Goal: Task Accomplishment & Management: Use online tool/utility

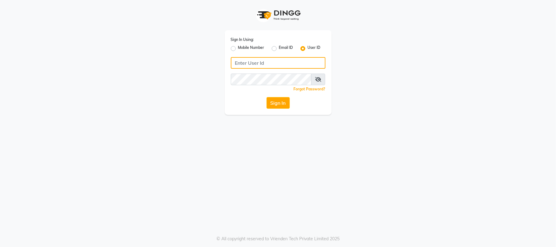
click at [253, 60] on input "Username" at bounding box center [278, 63] width 95 height 12
type input "E"
type input "e3554-01"
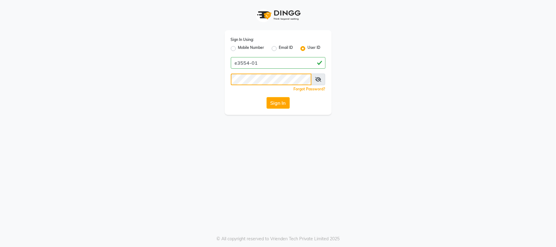
click at [267, 97] on button "Sign In" at bounding box center [278, 103] width 23 height 12
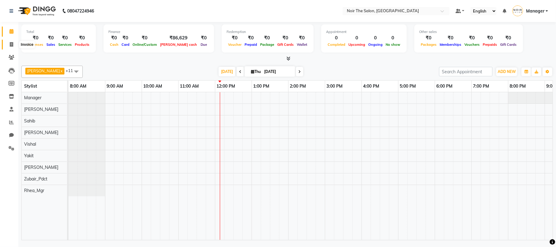
click at [10, 43] on icon at bounding box center [11, 44] width 3 height 5
select select "service"
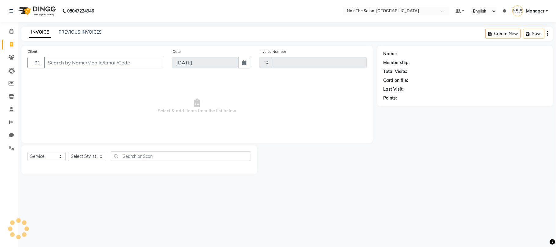
type input "3136"
select select "8026"
click at [79, 156] on select "Select Stylist" at bounding box center [87, 156] width 38 height 9
select select "72628"
click at [68, 152] on select "Select Stylist Aalam Abhishek_Mgr Abhishek_Pdct [PERSON_NAME] Counter_Sales Gau…" at bounding box center [87, 156] width 38 height 9
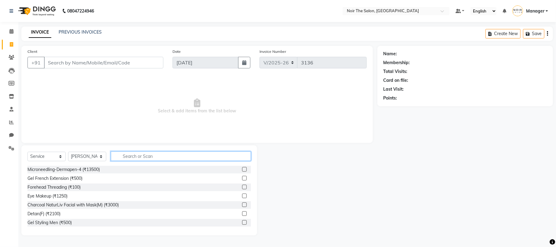
click at [132, 155] on input "text" at bounding box center [181, 156] width 140 height 9
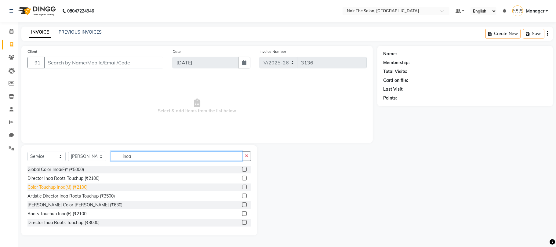
type input "inoa"
click at [82, 187] on div "Color Touchup Inoa(M) (₹2100)" at bounding box center [57, 187] width 60 height 6
checkbox input "false"
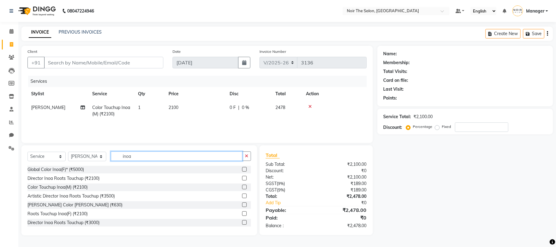
drag, startPoint x: 145, startPoint y: 158, endPoint x: 121, endPoint y: 158, distance: 23.8
click at [121, 158] on input "inoa" at bounding box center [177, 156] width 132 height 9
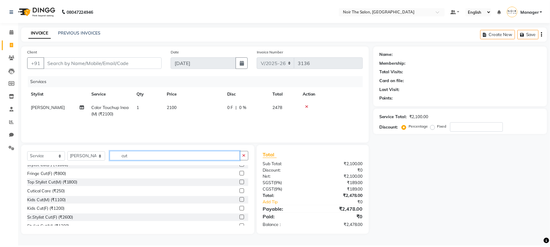
scroll to position [71, 0]
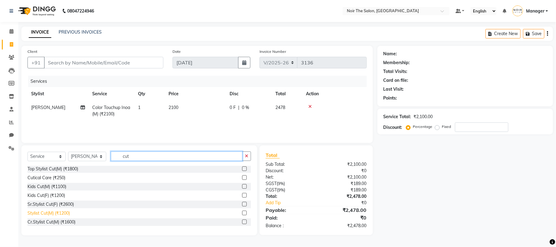
type input "cut"
click at [58, 212] on div "Stylist Cut(M) (₹1200)" at bounding box center [48, 213] width 42 height 6
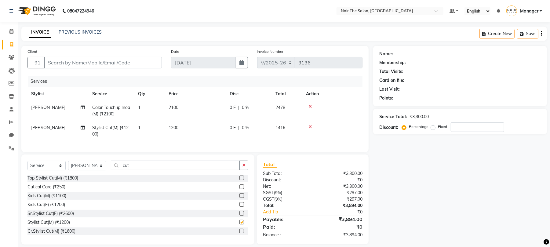
checkbox input "false"
drag, startPoint x: 136, startPoint y: 172, endPoint x: 120, endPoint y: 175, distance: 15.9
click at [120, 170] on input "cut" at bounding box center [175, 165] width 129 height 9
click at [309, 126] on icon at bounding box center [310, 127] width 3 height 4
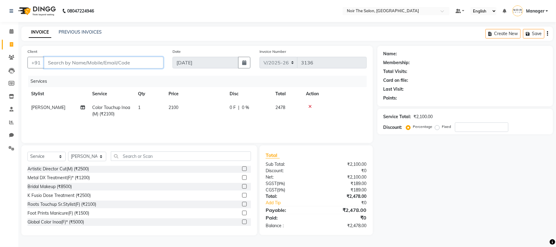
click at [101, 64] on input "Client" at bounding box center [103, 63] width 119 height 12
type input "9"
type input "0"
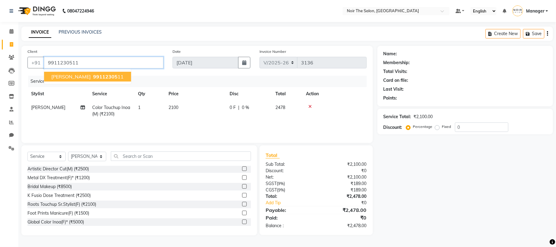
type input "9911230511"
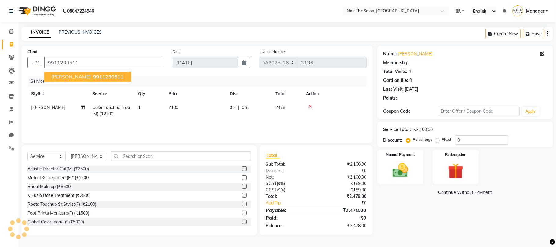
select select "1: Object"
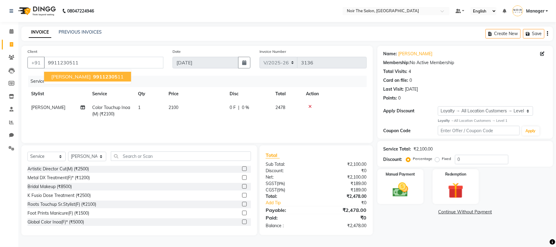
click at [118, 74] on span "99112305" at bounding box center [105, 77] width 24 height 6
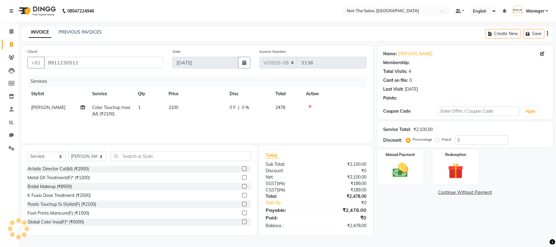
select select "1: Object"
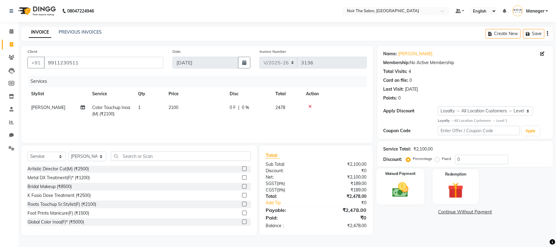
click at [393, 189] on img at bounding box center [400, 190] width 27 height 19
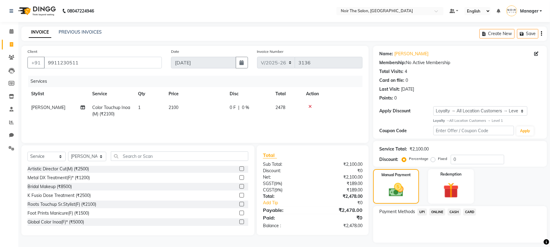
click at [422, 212] on span "UPI" at bounding box center [422, 212] width 9 height 7
click at [451, 242] on button "Add Payment" at bounding box center [488, 244] width 104 height 9
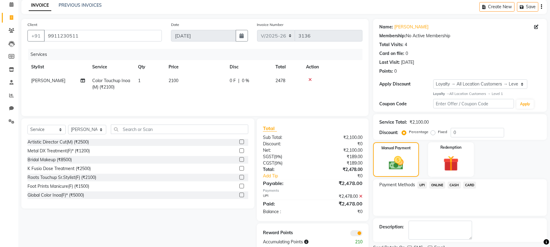
scroll to position [53, 0]
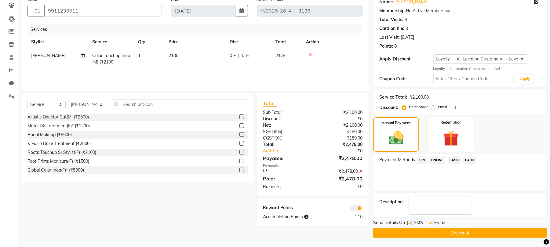
click at [356, 208] on span at bounding box center [356, 208] width 12 height 6
click at [363, 209] on input "checkbox" at bounding box center [363, 209] width 0 height 0
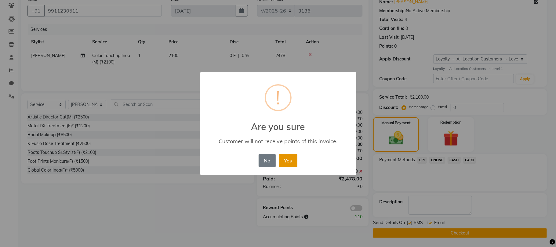
click at [289, 156] on button "Yes" at bounding box center [288, 160] width 19 height 13
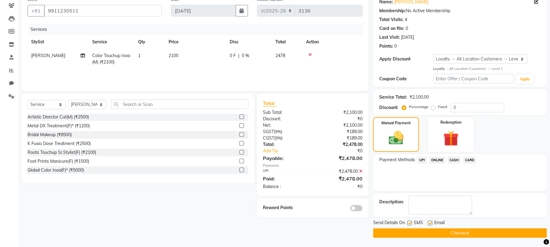
click at [432, 222] on label at bounding box center [430, 223] width 5 height 5
click at [432, 222] on input "checkbox" at bounding box center [430, 223] width 4 height 4
checkbox input "false"
click at [425, 232] on button "Checkout" at bounding box center [460, 232] width 174 height 9
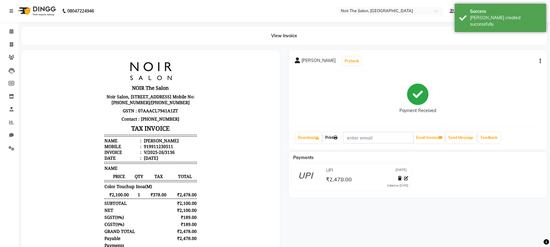
click at [334, 138] on link "Print" at bounding box center [331, 138] width 17 height 10
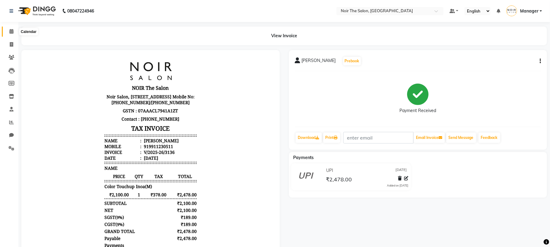
click at [9, 33] on icon at bounding box center [11, 31] width 4 height 5
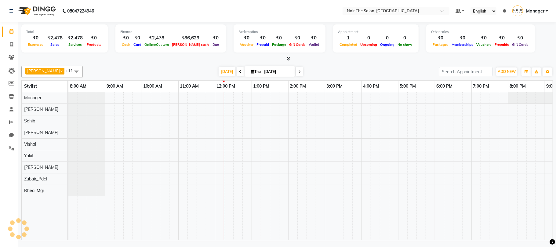
scroll to position [0, 65]
